Goal: Answer question/provide support: Share knowledge or assist other users

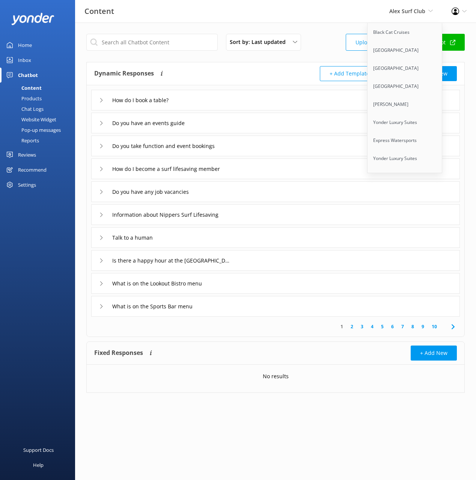
scroll to position [4782, 0]
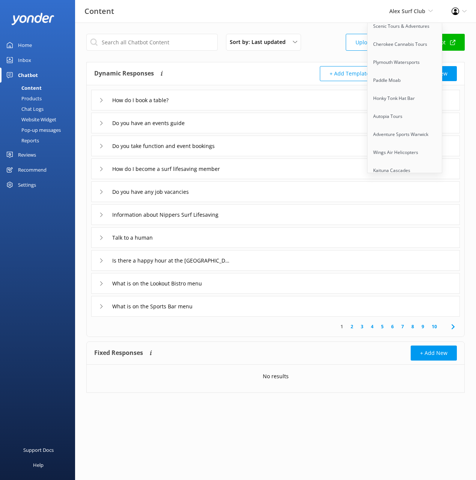
click at [409, 234] on link "[GEOGRAPHIC_DATA]" at bounding box center [405, 243] width 75 height 18
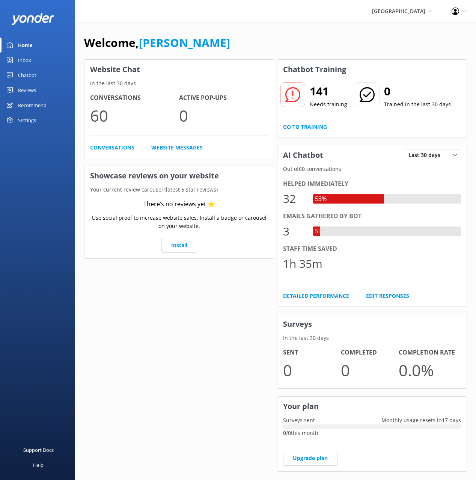
click at [226, 48] on div "Welcome, Mikayla" at bounding box center [275, 47] width 383 height 26
click at [225, 46] on div "Welcome, Mikayla" at bounding box center [275, 47] width 383 height 26
drag, startPoint x: 26, startPoint y: 71, endPoint x: 26, endPoint y: 66, distance: 4.5
click at [26, 71] on div "Chatbot" at bounding box center [27, 75] width 18 height 15
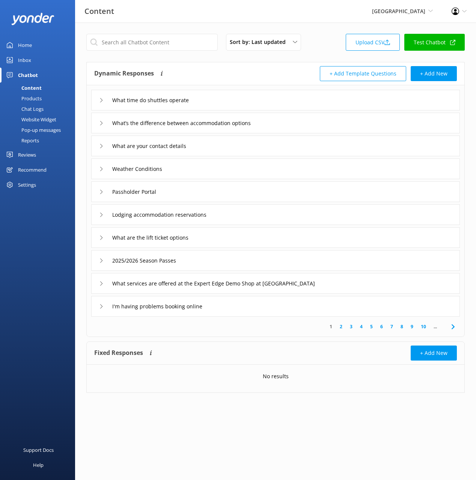
drag, startPoint x: 26, startPoint y: 59, endPoint x: 58, endPoint y: 52, distance: 32.2
click at [26, 59] on div "Inbox" at bounding box center [24, 60] width 13 height 15
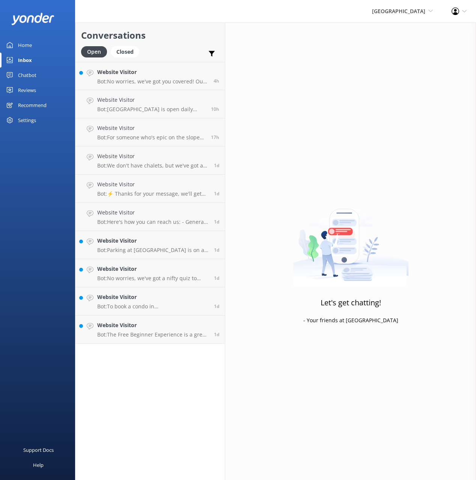
click at [170, 45] on div "Conversations Open Closed Important Converted Assigned to me Unassigned" at bounding box center [149, 42] width 149 height 39
click at [162, 77] on div "Website Visitor Bot: No worries, we've got you covered! Our Free Beginner Exper…" at bounding box center [152, 76] width 111 height 16
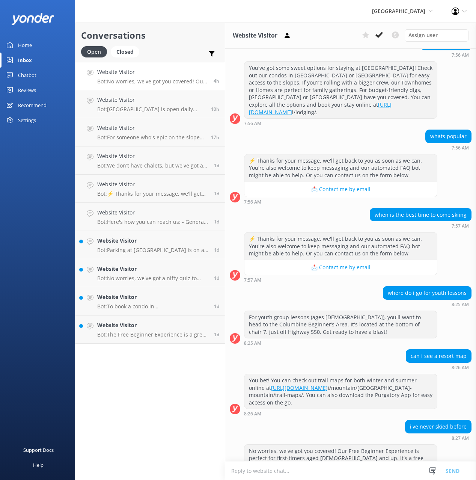
click at [179, 44] on div "Conversations Open Closed Important Converted Assigned to me Unassigned" at bounding box center [149, 42] width 149 height 39
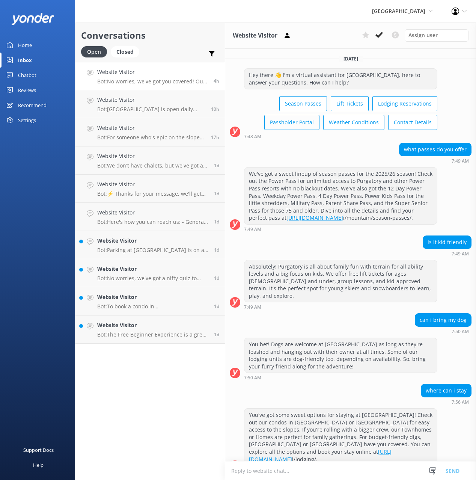
drag, startPoint x: 163, startPoint y: 38, endPoint x: 311, endPoint y: 124, distance: 171.1
click at [164, 38] on h2 "Conversations" at bounding box center [150, 35] width 138 height 14
click at [137, 110] on p "Bot: [GEOGRAPHIC_DATA] is open daily from 10:00am to 5:00pm through [DATE]. Aft…" at bounding box center [151, 109] width 108 height 7
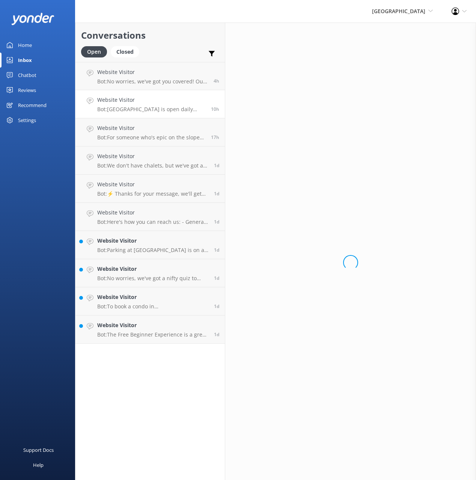
drag, startPoint x: 321, startPoint y: 190, endPoint x: 244, endPoint y: 147, distance: 87.8
click at [319, 190] on div "Loading.." at bounding box center [350, 263] width 251 height 480
click at [182, 106] on p "Bot: [GEOGRAPHIC_DATA] is open daily from 10:00am to 5:00pm through [DATE]. Aft…" at bounding box center [151, 109] width 108 height 7
drag, startPoint x: 197, startPoint y: 139, endPoint x: 226, endPoint y: 152, distance: 31.1
click at [197, 139] on p "Bot: For someone who's epic on the slopes, they'll want to hit up our advanced …" at bounding box center [151, 137] width 108 height 7
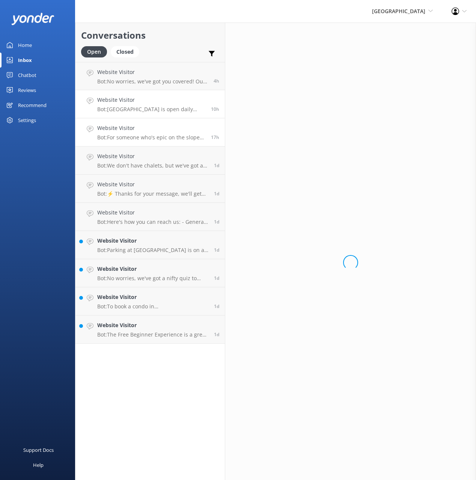
click at [184, 101] on h4 "Website Visitor" at bounding box center [151, 100] width 108 height 8
click at [180, 25] on div "Conversations Open Closed Important Converted Assigned to me Unassigned" at bounding box center [149, 42] width 149 height 39
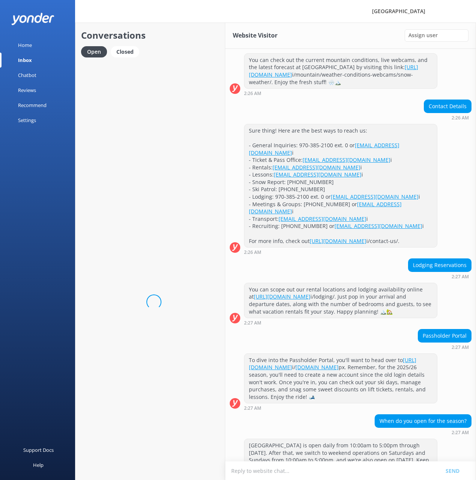
scroll to position [123, 0]
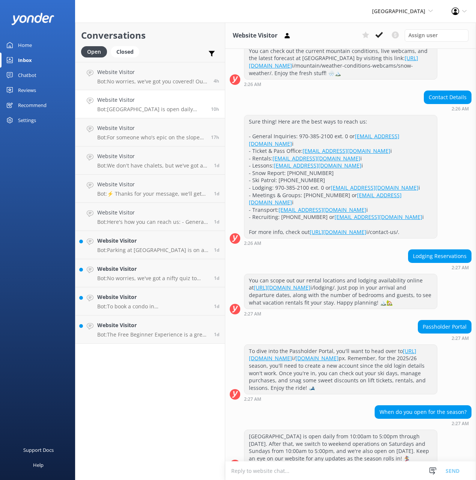
click at [170, 101] on h4 "Website Visitor" at bounding box center [151, 100] width 108 height 8
click at [188, 82] on p "Bot: No worries, we've got you covered! Our Free Beginner Experience is perfect…" at bounding box center [152, 81] width 111 height 7
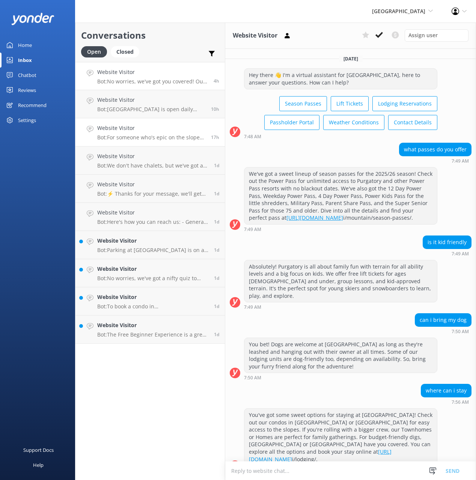
click at [171, 133] on div "Website Visitor Bot: For someone who's epic on the slopes, they'll want to hit …" at bounding box center [151, 132] width 108 height 17
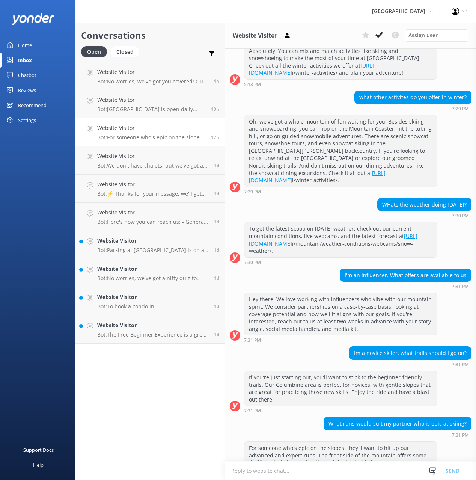
scroll to position [588, 0]
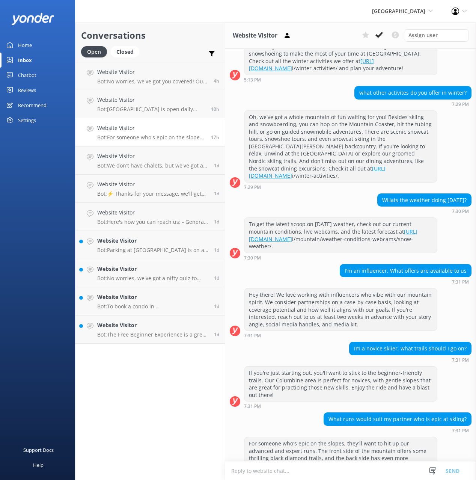
click at [177, 30] on h2 "Conversations" at bounding box center [150, 35] width 138 height 14
click at [30, 215] on div "Home Inbox Chatbot Content Products Chat Logs Website Widget Pop-up messages Re…" at bounding box center [37, 120] width 75 height 240
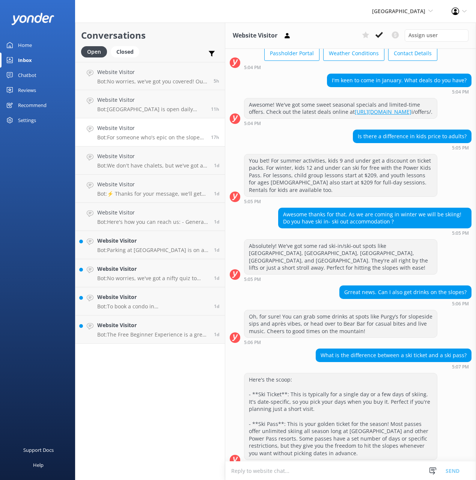
scroll to position [0, 0]
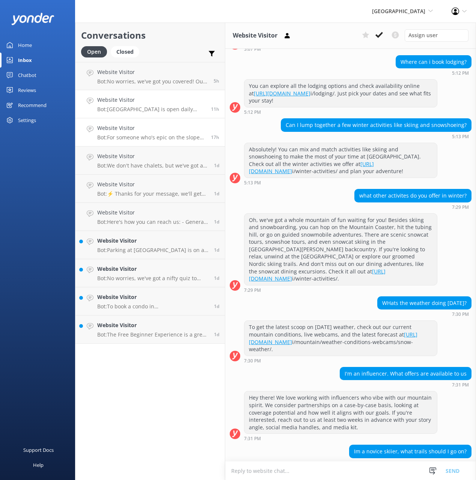
click at [200, 111] on p "Bot: [GEOGRAPHIC_DATA] is open daily from 10:00am to 5:00pm through [DATE]. Aft…" at bounding box center [151, 109] width 108 height 7
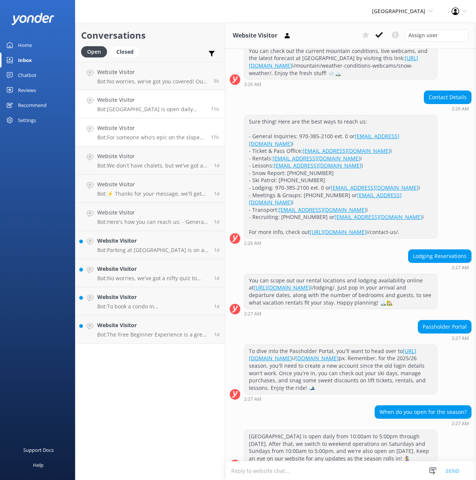
click at [202, 133] on div "Website Visitor Bot: For someone who's epic on the slopes, they'll want to hit …" at bounding box center [151, 132] width 108 height 17
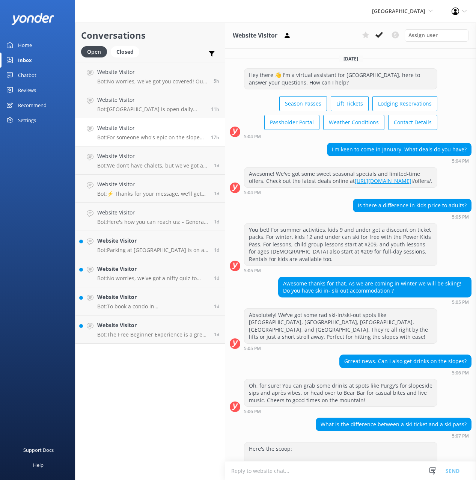
drag, startPoint x: 320, startPoint y: 148, endPoint x: 231, endPoint y: 148, distance: 88.2
click at [320, 148] on div "I'm keen to come in January. What deals do you have? 5:04 PM" at bounding box center [350, 153] width 251 height 21
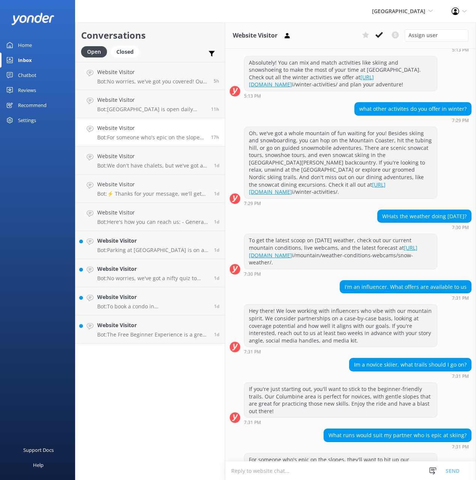
scroll to position [588, 0]
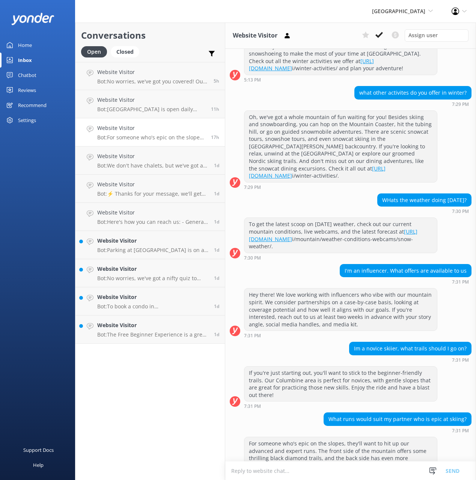
click at [351, 197] on div "WHats the weather doing [DATE]? 7:30 PM" at bounding box center [350, 203] width 251 height 21
click at [352, 197] on div "WHats the weather doing [DATE]? 7:30 PM" at bounding box center [350, 203] width 251 height 21
drag, startPoint x: 329, startPoint y: 257, endPoint x: 397, endPoint y: 258, distance: 67.6
click at [389, 264] on div "I'm an influencer. What offers are available to us 7:31 PM" at bounding box center [350, 274] width 251 height 21
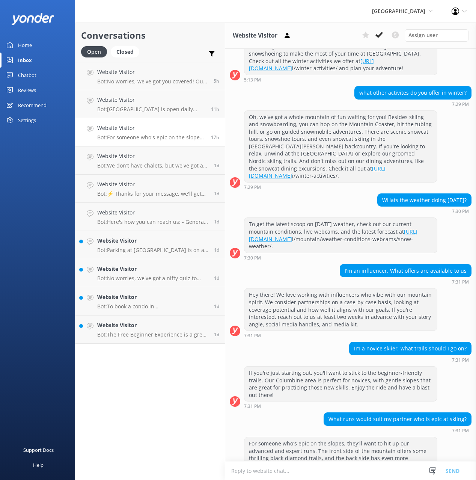
click at [409, 264] on div "I'm an influencer. What offers are available to us" at bounding box center [405, 270] width 131 height 13
